Goal: Answer question/provide support: Share knowledge or assist other users

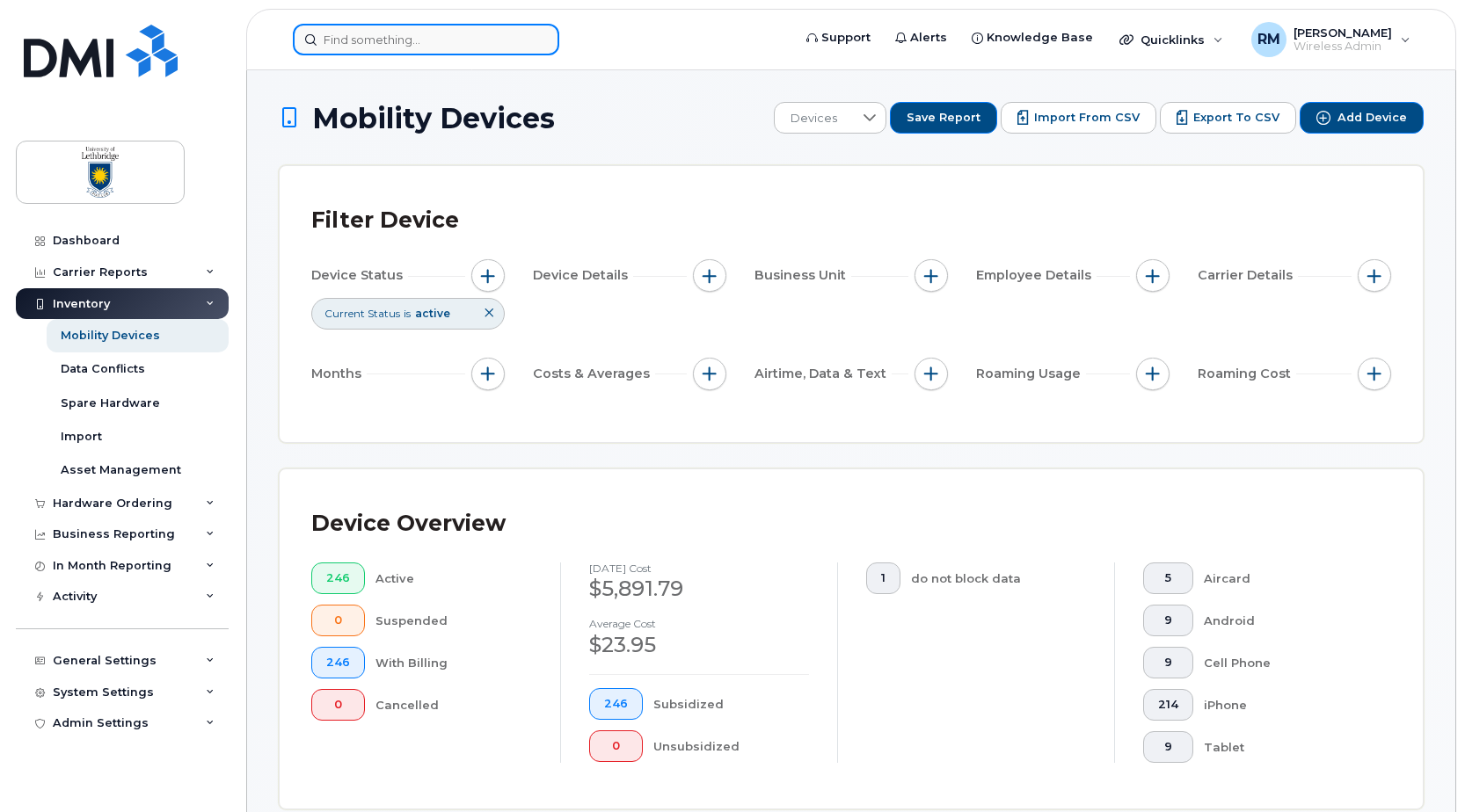
click at [380, 41] on input at bounding box center [426, 40] width 267 height 32
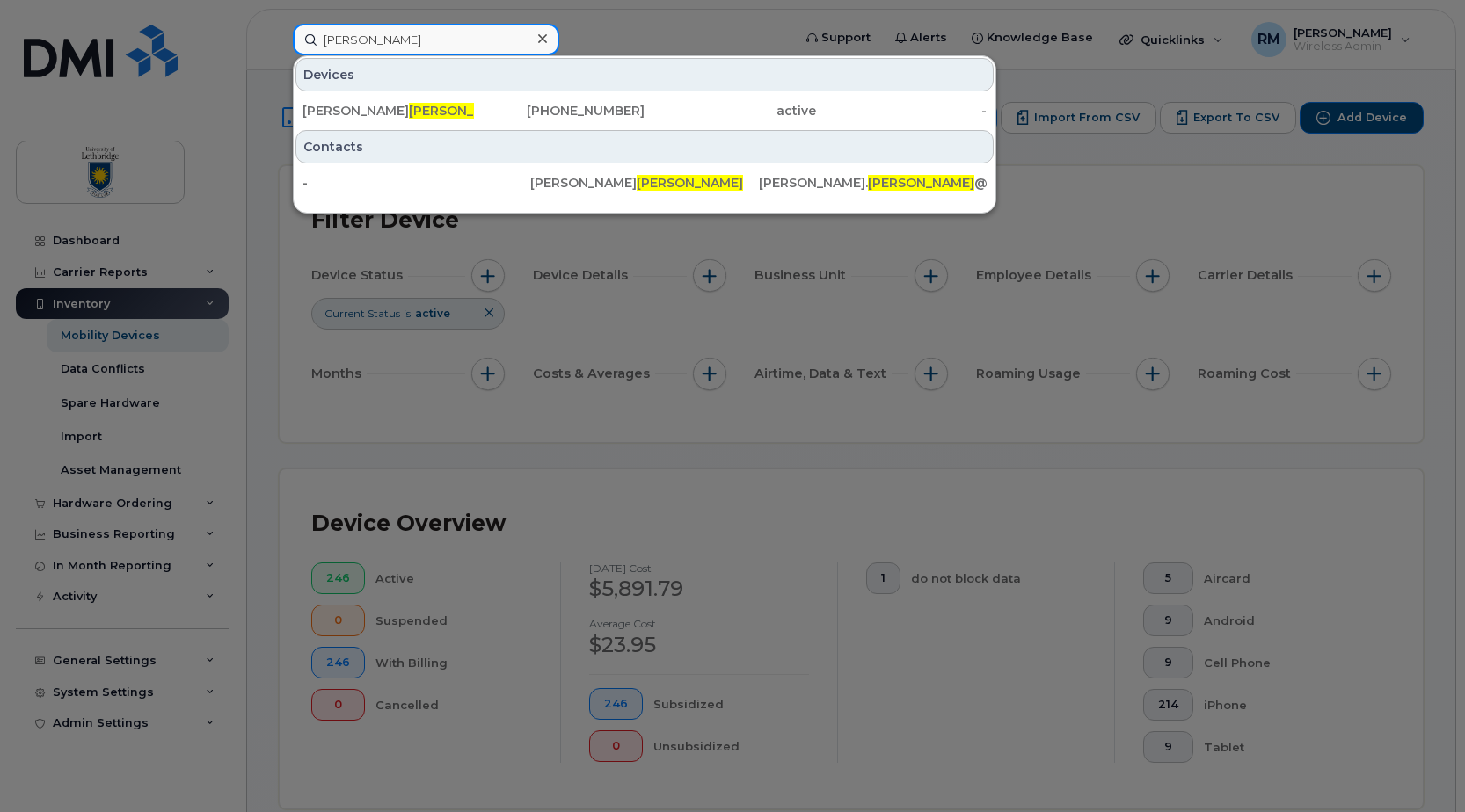
type input "patel"
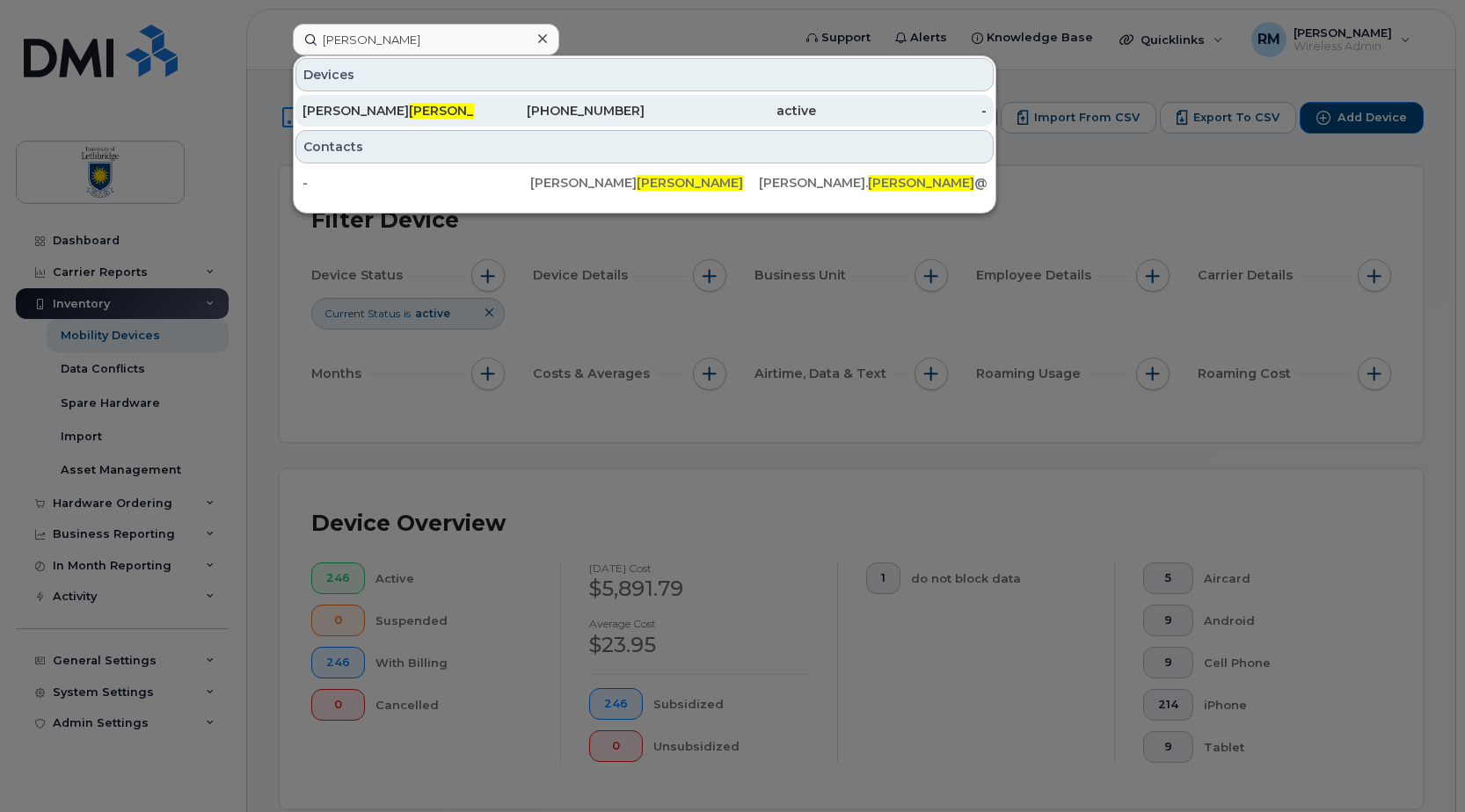
click at [339, 107] on div "Trushar Patel" at bounding box center [388, 111] width 172 height 18
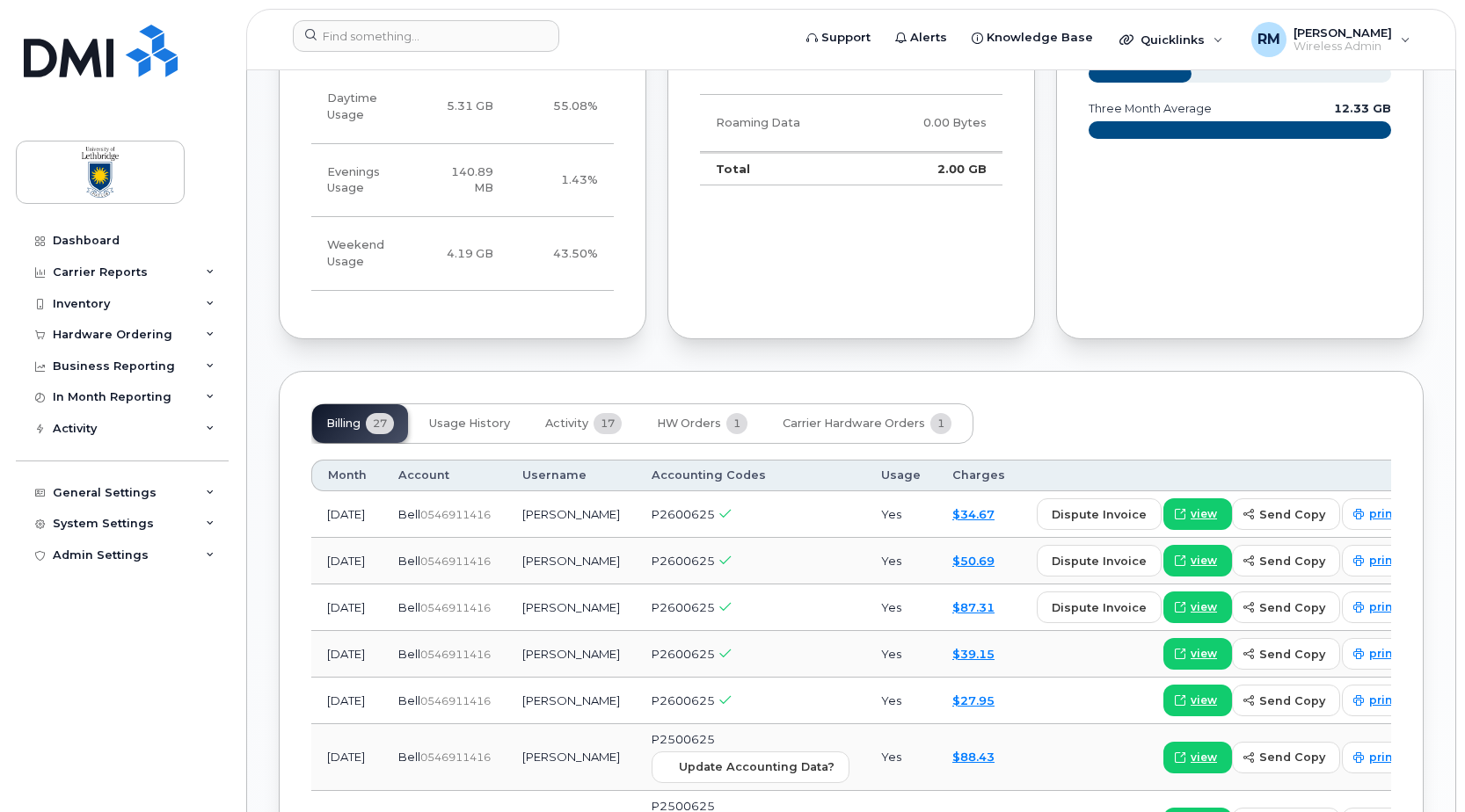
scroll to position [1407, 0]
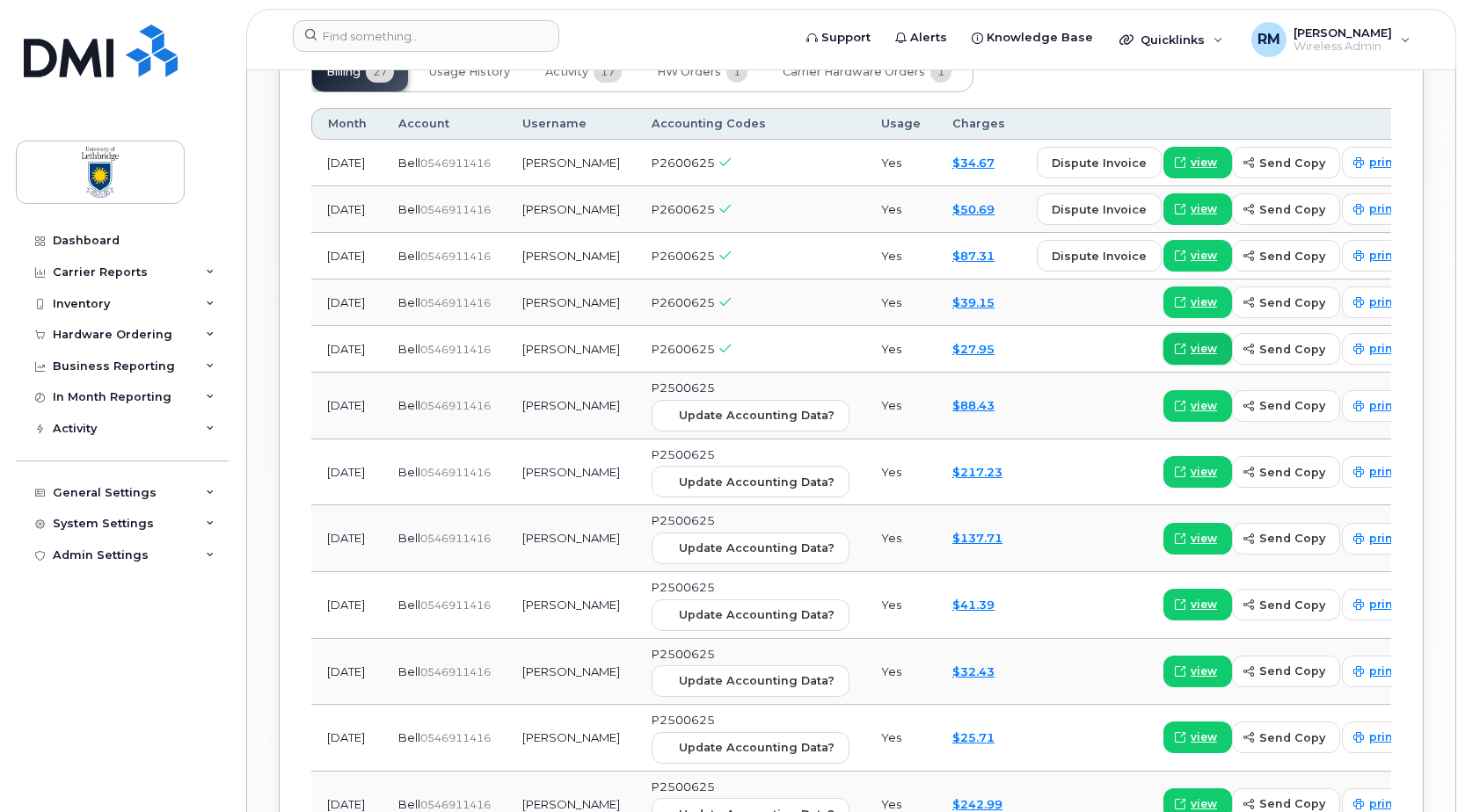
click at [1175, 354] on icon at bounding box center [1180, 350] width 11 height 11
click at [1191, 354] on span "view" at bounding box center [1204, 350] width 27 height 16
click at [1260, 348] on span "send copy" at bounding box center [1292, 350] width 66 height 17
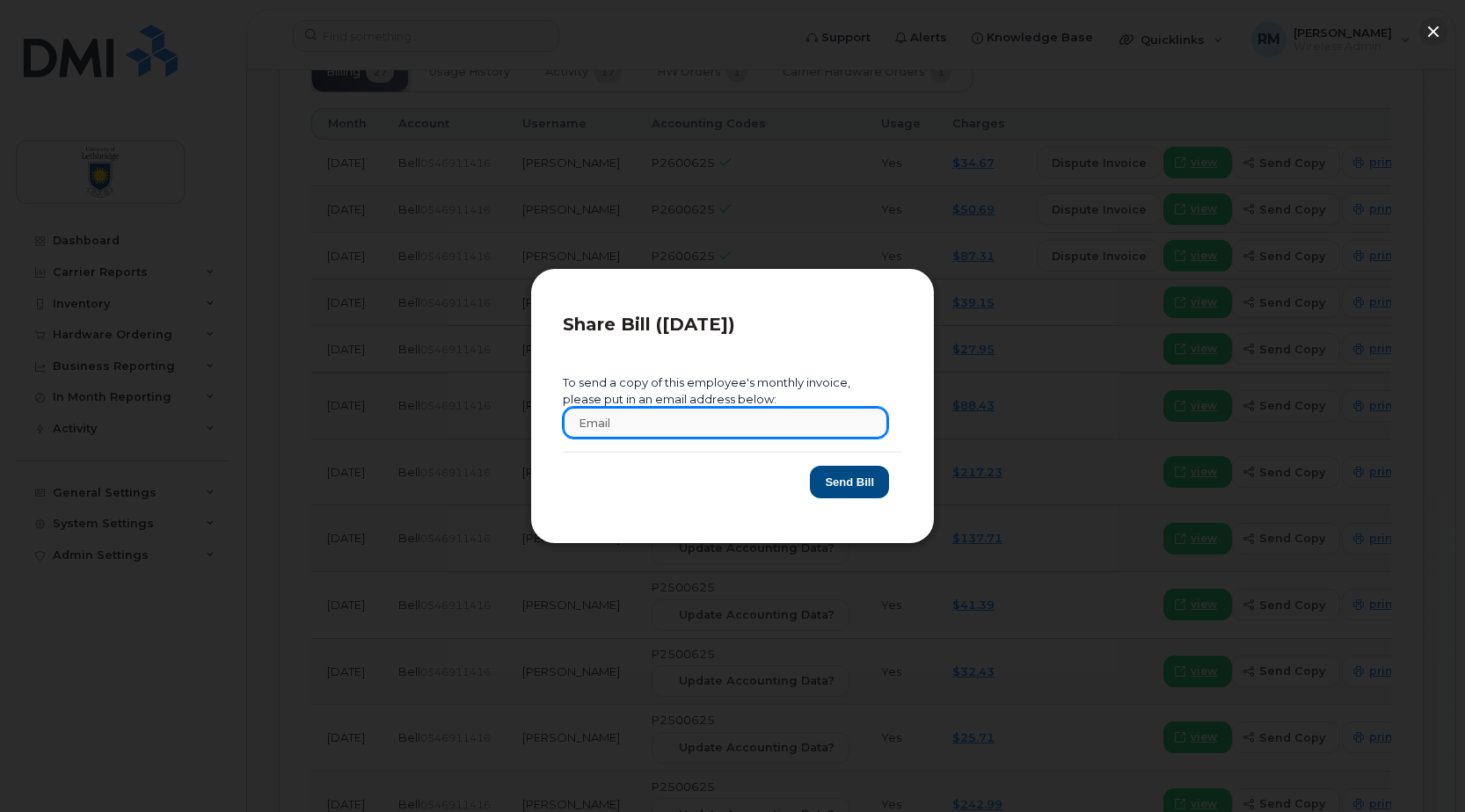
click at [643, 426] on input "text" at bounding box center [726, 423] width 326 height 32
click at [639, 427] on input "text" at bounding box center [726, 423] width 326 height 32
paste input "[PERSON_NAME][EMAIL_ADDRESS][PERSON_NAME][DOMAIN_NAME]"
type input "[PERSON_NAME][EMAIL_ADDRESS][PERSON_NAME][DOMAIN_NAME]"
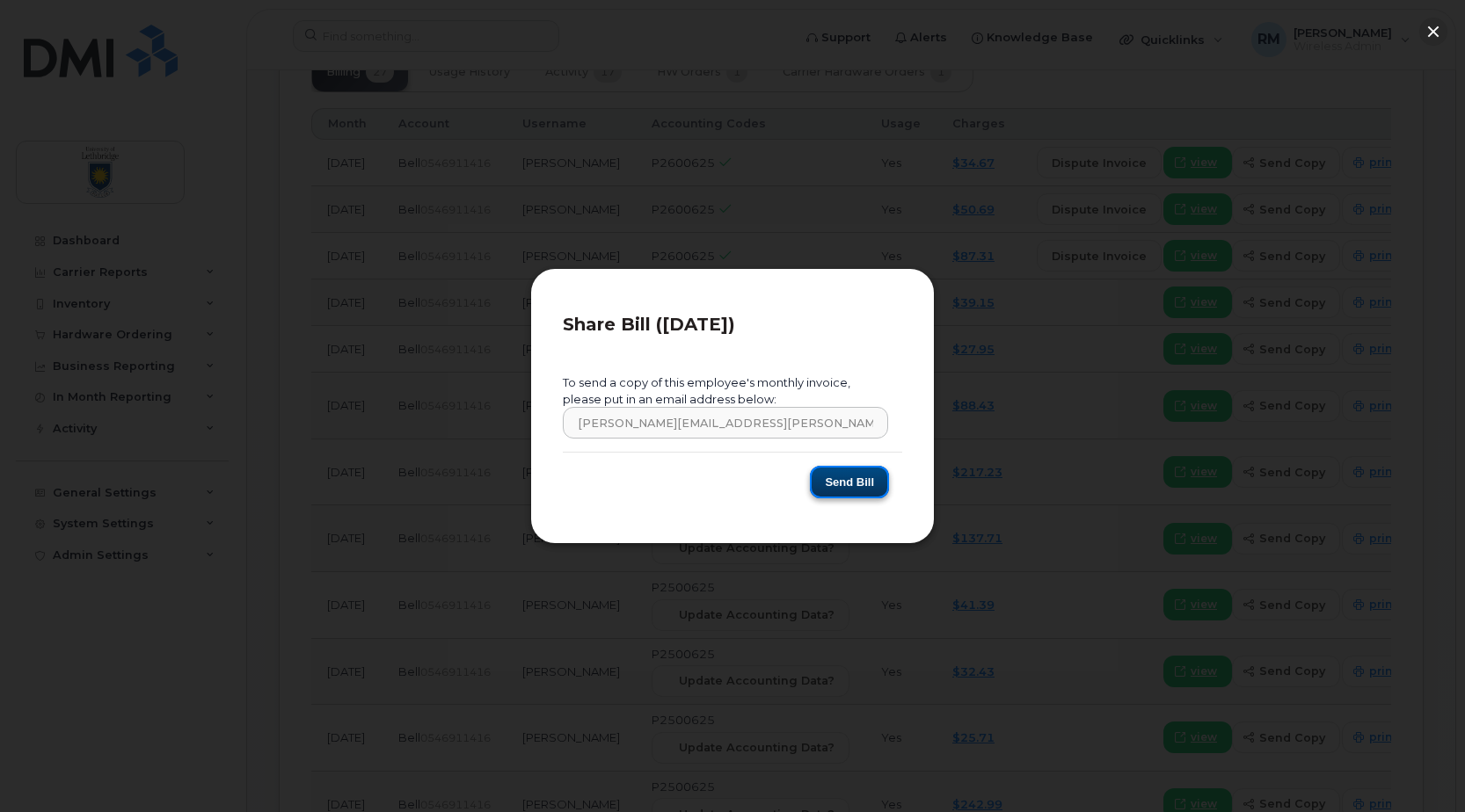
click at [867, 485] on button "Send Bill" at bounding box center [849, 482] width 79 height 33
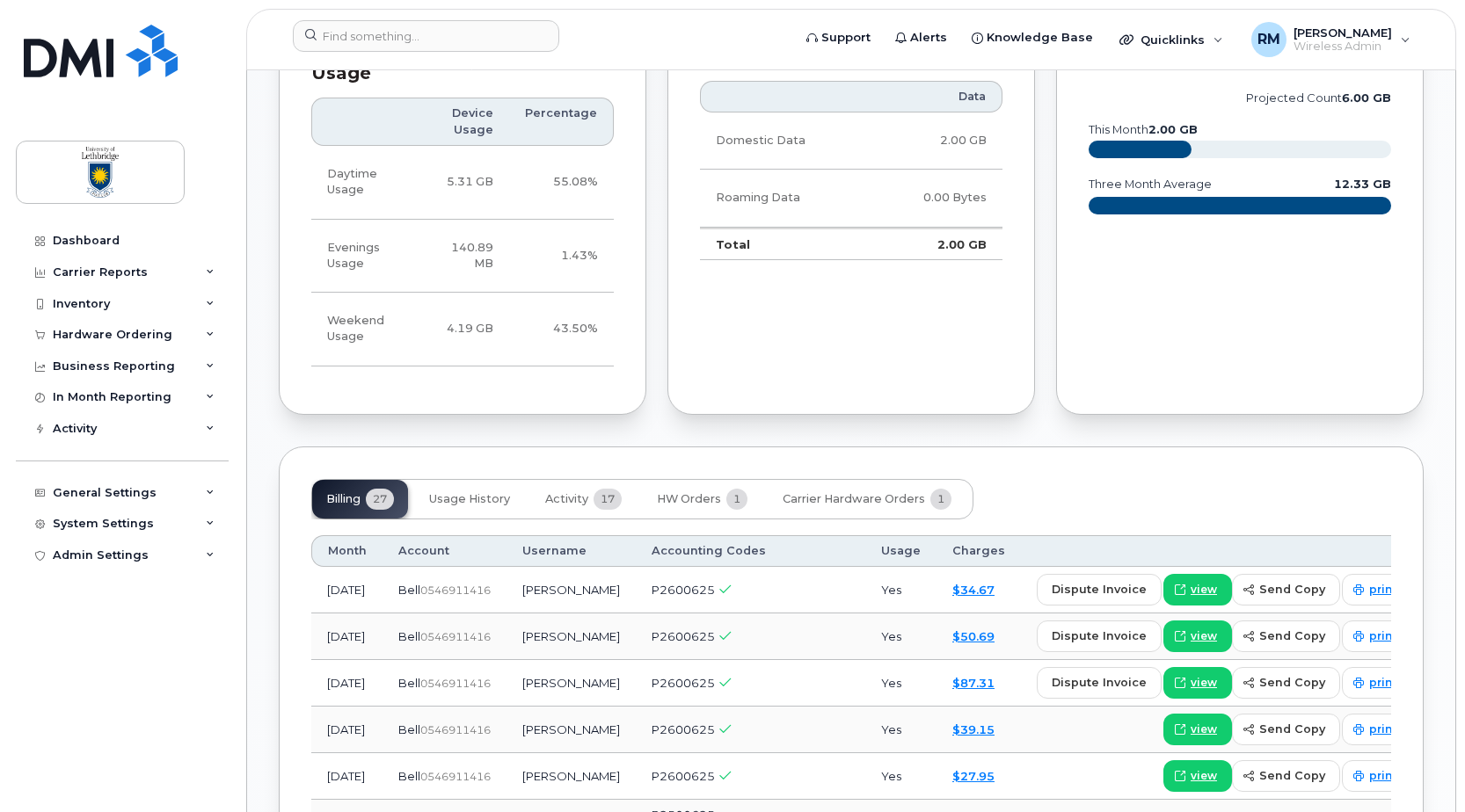
scroll to position [1319, 0]
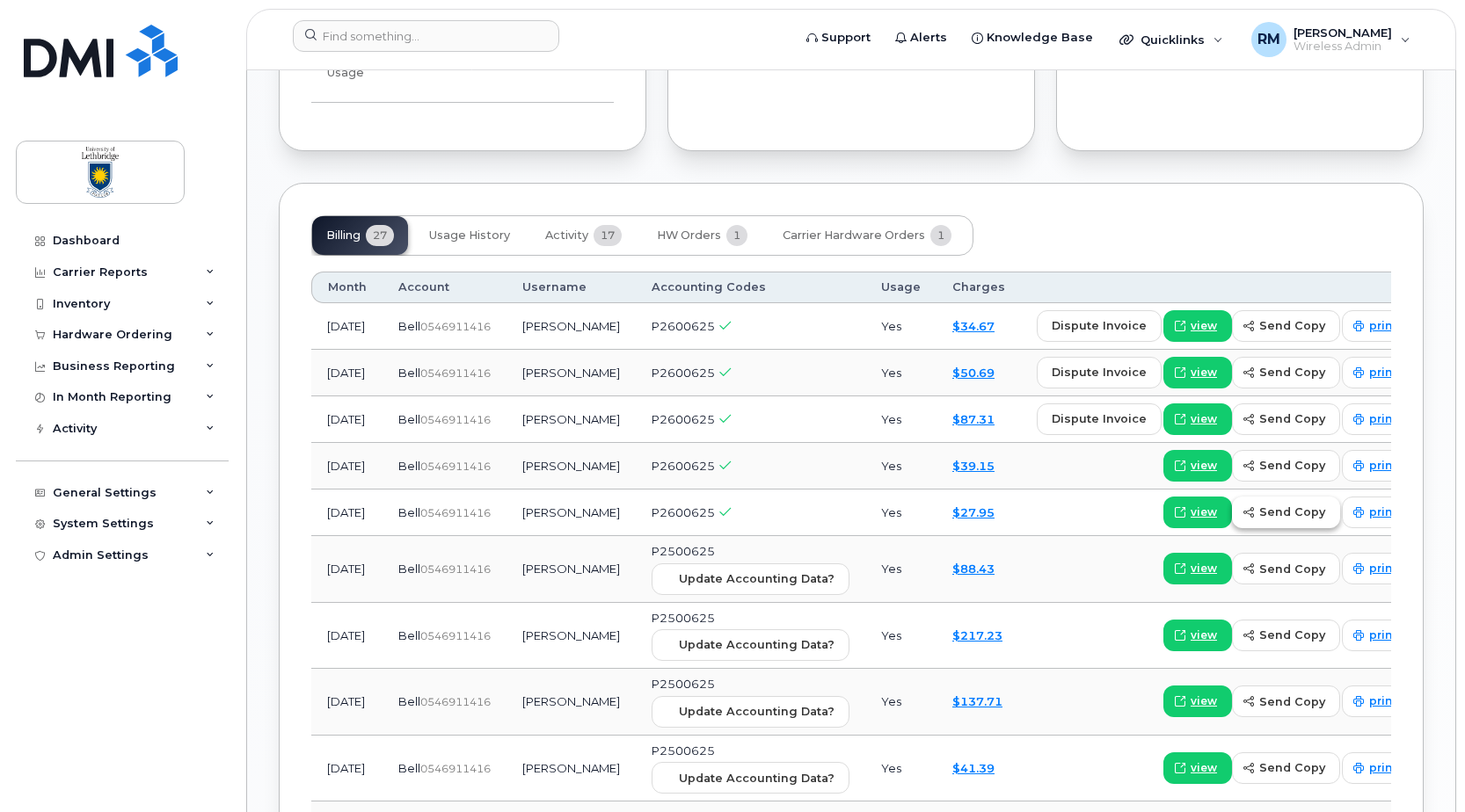
click at [1260, 518] on span "send copy" at bounding box center [1292, 511] width 66 height 17
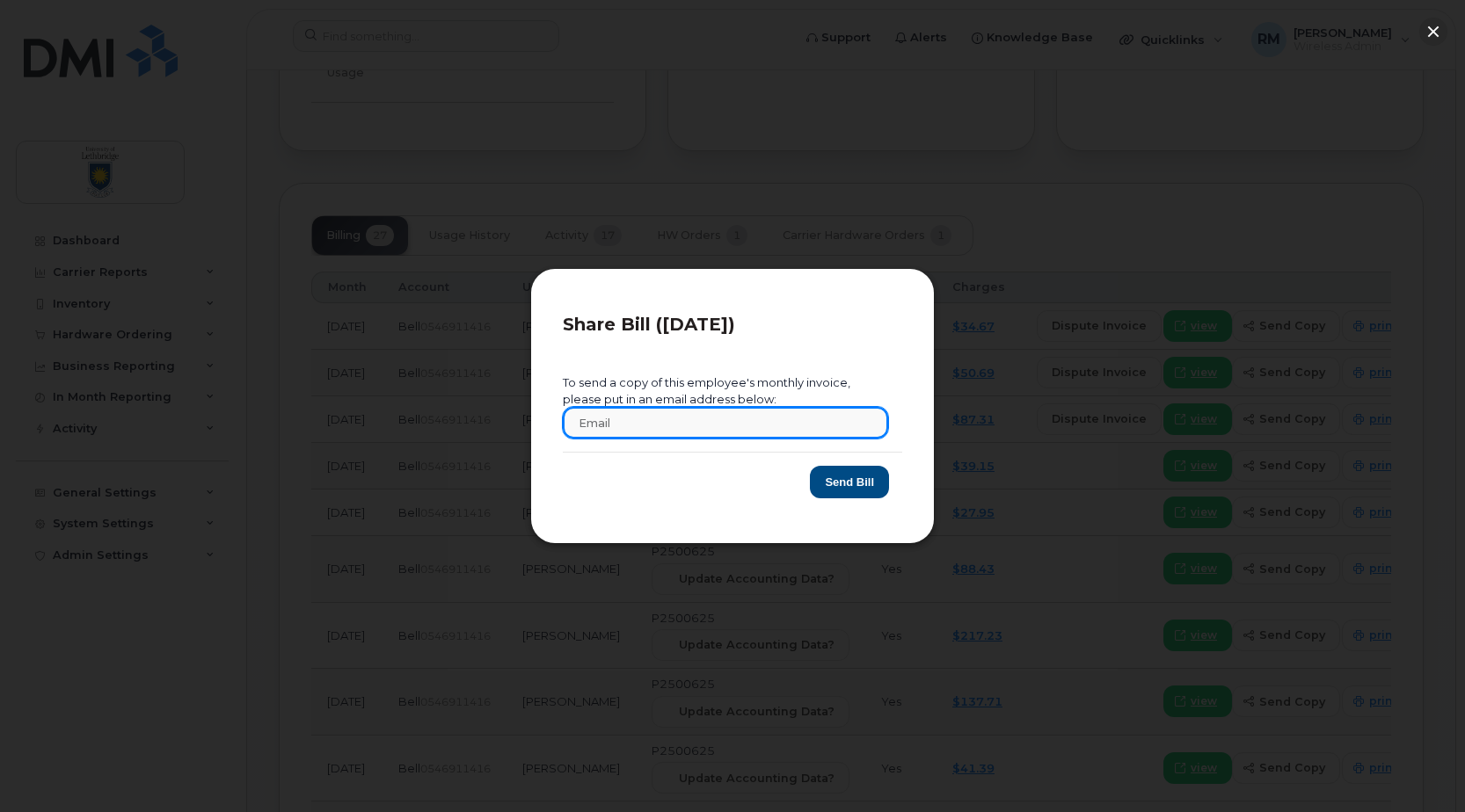
drag, startPoint x: 575, startPoint y: 430, endPoint x: 592, endPoint y: 429, distance: 17.0
click at [575, 430] on input "text" at bounding box center [726, 423] width 326 height 32
type input "rick.marczuk@uleth.ca"
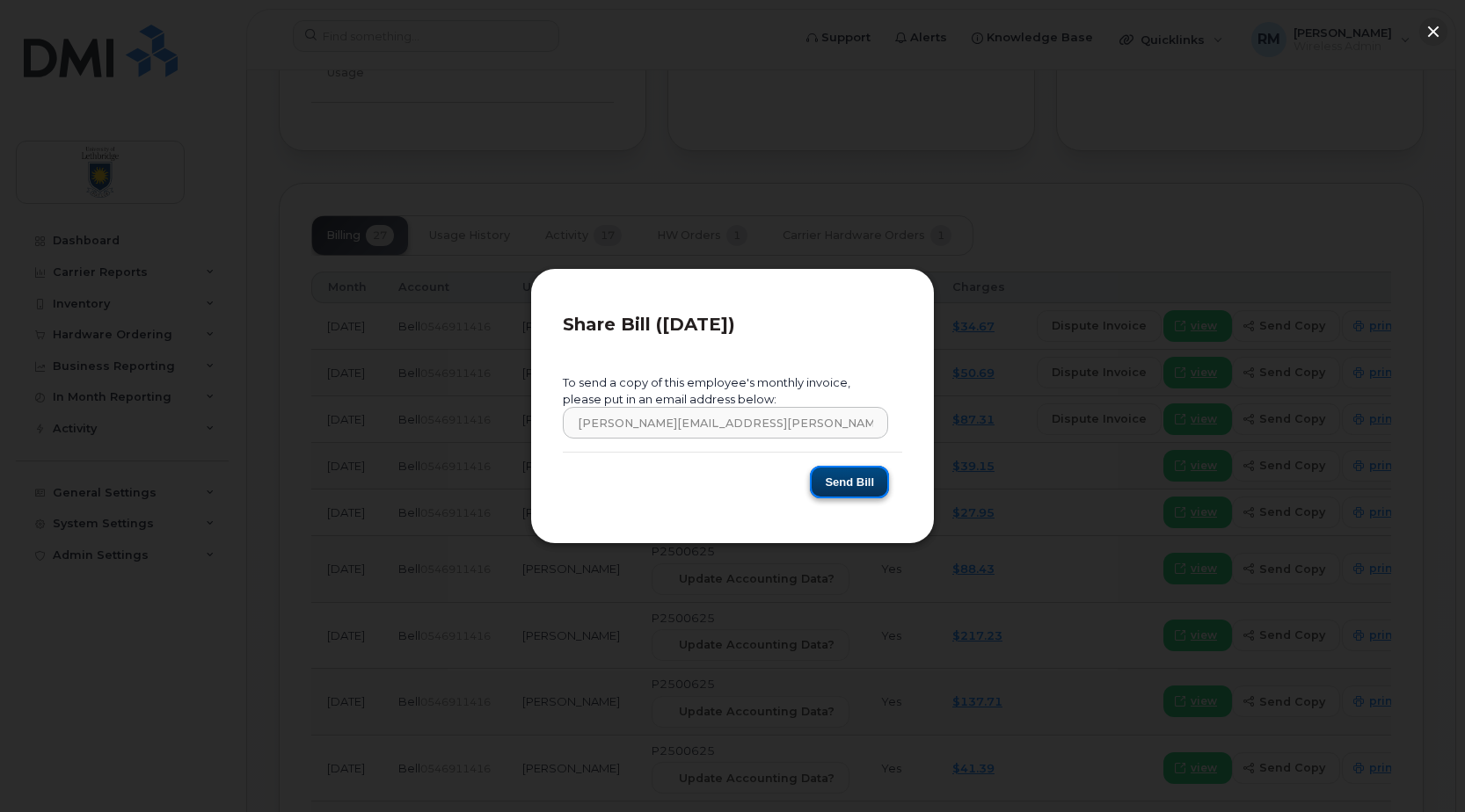
click at [827, 482] on button "Send Bill" at bounding box center [849, 482] width 79 height 33
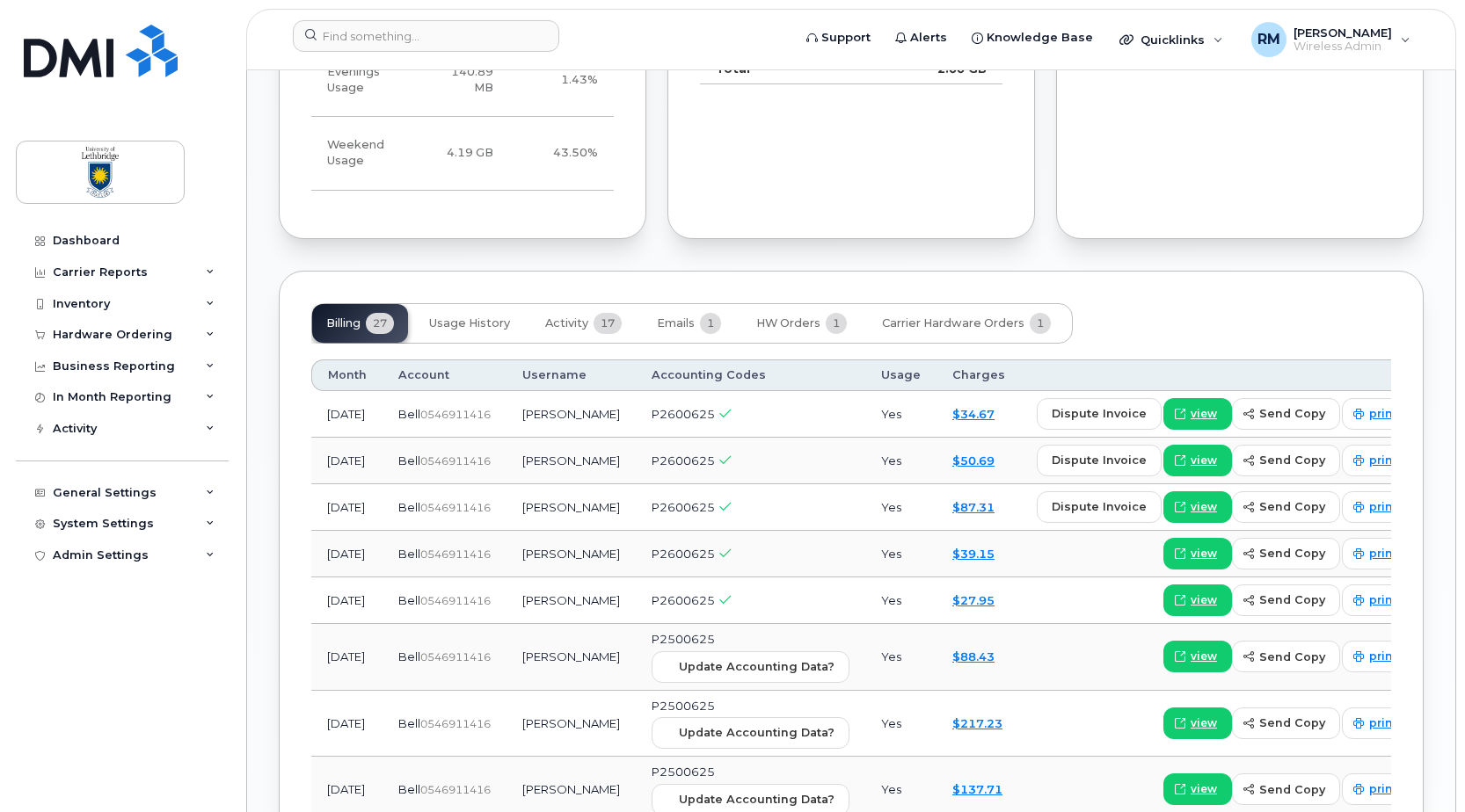
scroll to position [1495, 0]
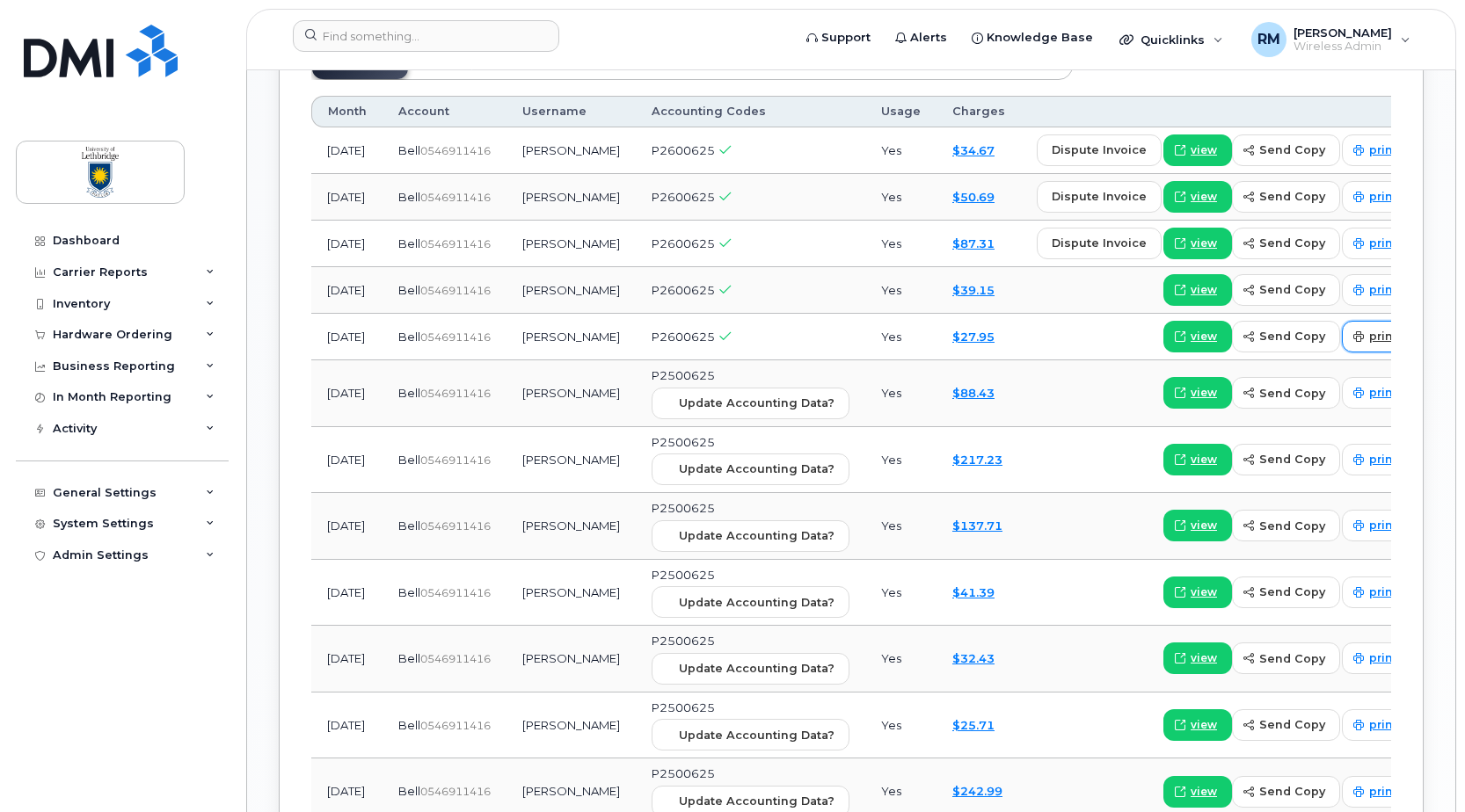
click at [1369, 339] on span "print" at bounding box center [1382, 337] width 28 height 16
click at [1369, 288] on span "print" at bounding box center [1382, 290] width 28 height 16
click at [1369, 245] on span "print" at bounding box center [1382, 244] width 28 height 16
click at [1369, 196] on span "print" at bounding box center [1382, 197] width 28 height 16
click at [1369, 148] on span "print" at bounding box center [1382, 150] width 28 height 16
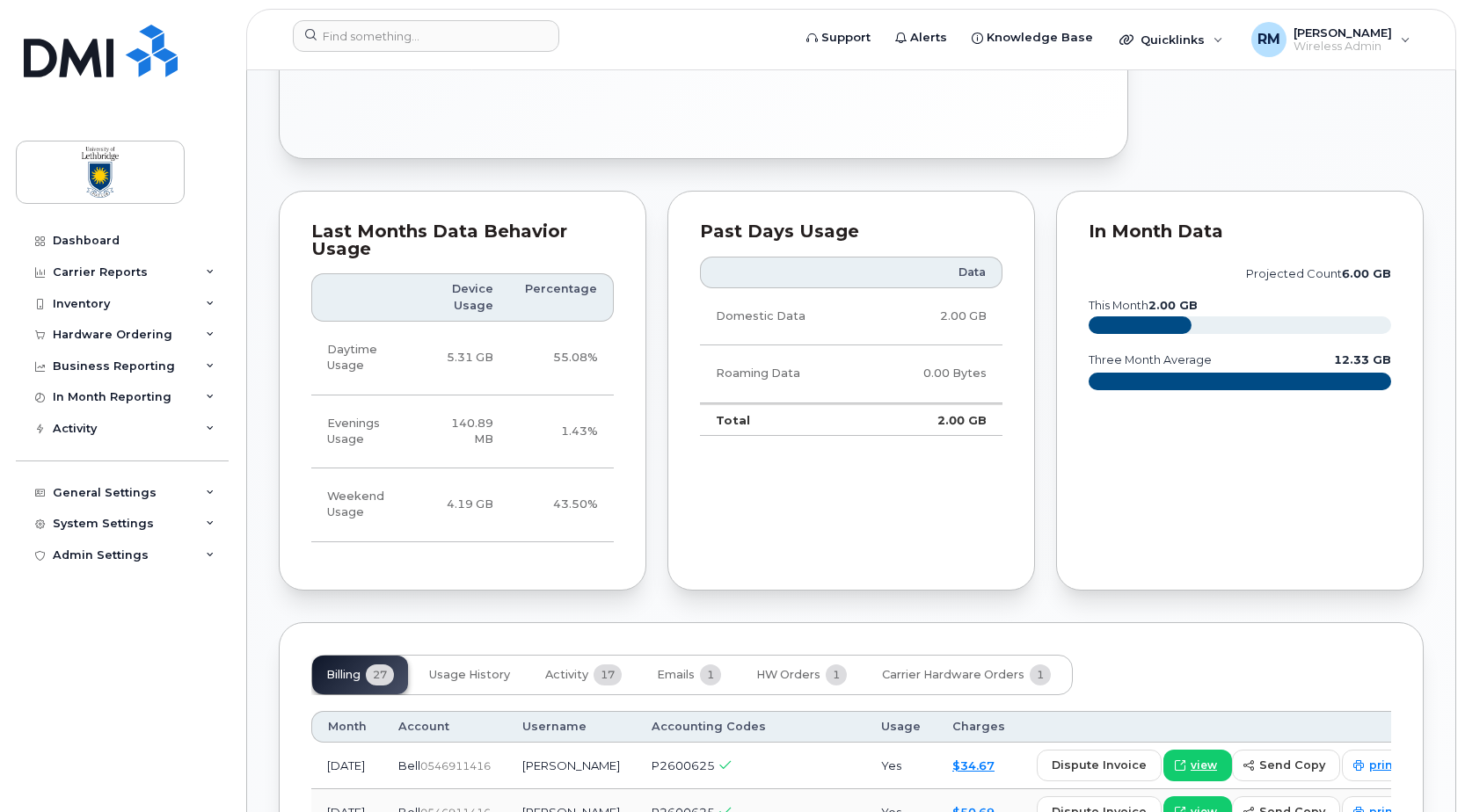
scroll to position [1319, 0]
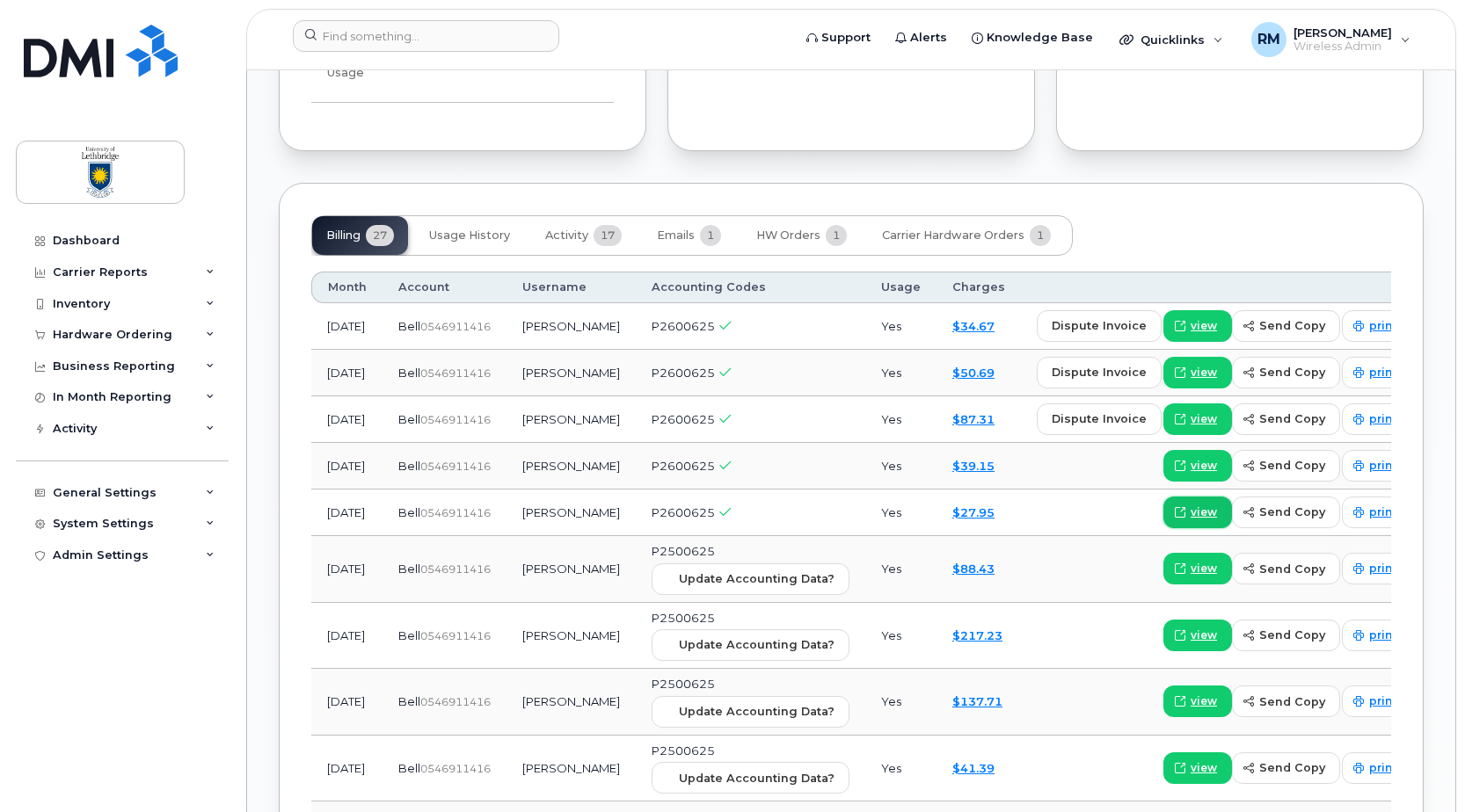
click at [1191, 517] on span "view" at bounding box center [1204, 512] width 27 height 16
click at [1191, 417] on span "view" at bounding box center [1204, 420] width 27 height 16
click at [1191, 466] on span "view" at bounding box center [1204, 466] width 27 height 16
click at [1191, 372] on span "view" at bounding box center [1204, 373] width 27 height 16
click at [1163, 327] on link "view" at bounding box center [1197, 326] width 68 height 32
